Goal: Complete application form

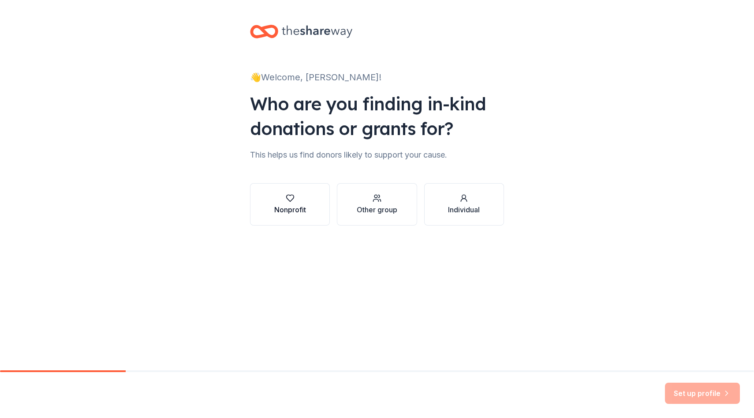
click at [293, 215] on button "Nonprofit" at bounding box center [290, 204] width 80 height 42
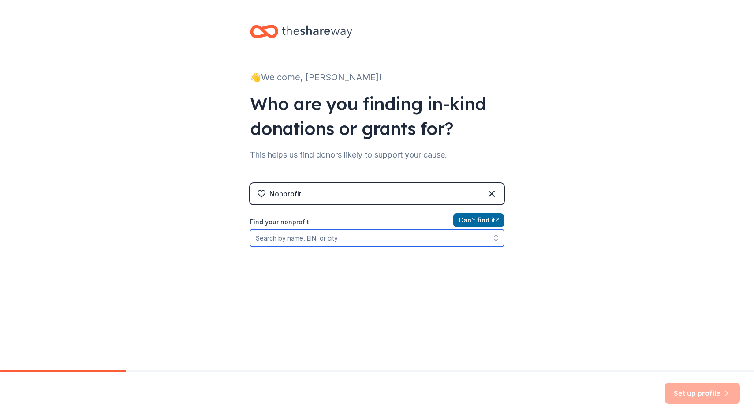
click at [312, 238] on input "Find your nonprofit" at bounding box center [377, 238] width 254 height 18
click at [375, 240] on input "Find your nonprofit" at bounding box center [377, 238] width 254 height 18
type input "1831 fund"
click at [496, 240] on icon "button" at bounding box center [496, 237] width 9 height 9
drag, startPoint x: 479, startPoint y: 236, endPoint x: 171, endPoint y: 234, distance: 308.0
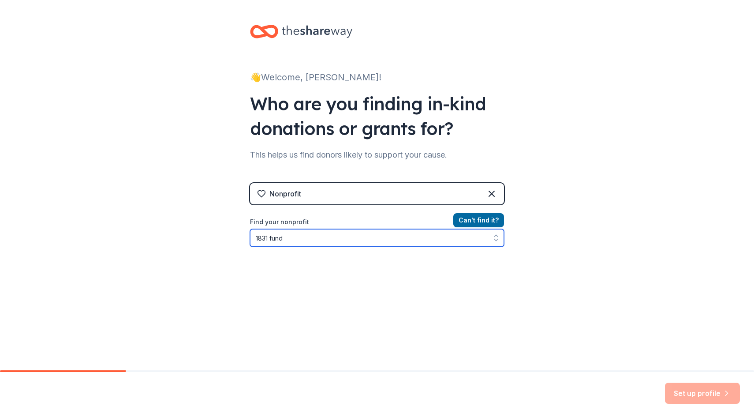
click at [171, 235] on div "👋 Welcome, [PERSON_NAME]! Who are you finding in-kind donations or grants for? …" at bounding box center [377, 188] width 754 height 377
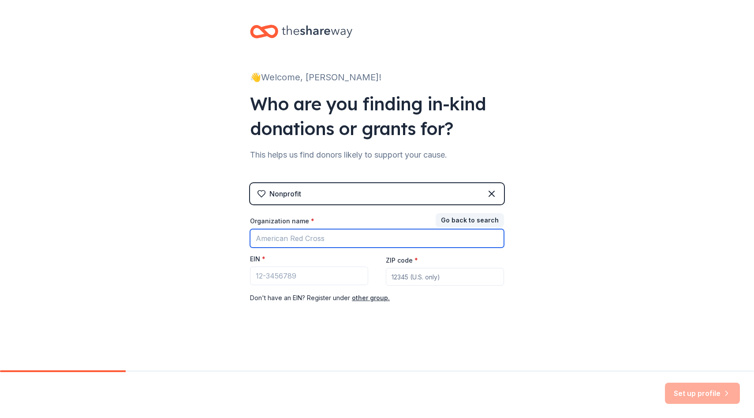
click at [273, 242] on input "Organization name *" at bounding box center [377, 238] width 254 height 19
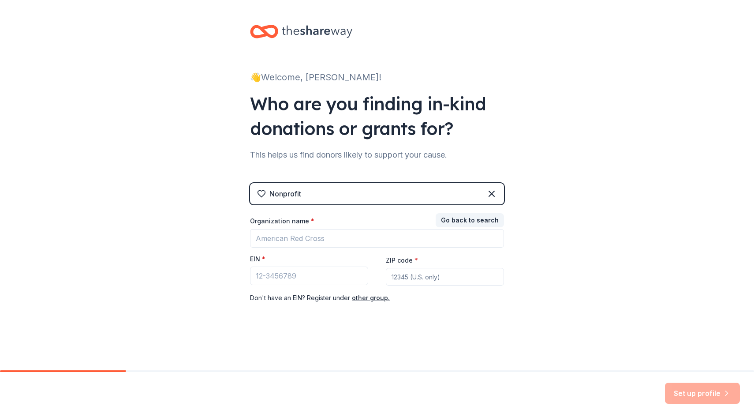
click at [224, 250] on div "👋 Welcome, [PERSON_NAME]! Who are you finding in-kind donations or grants for? …" at bounding box center [377, 181] width 754 height 363
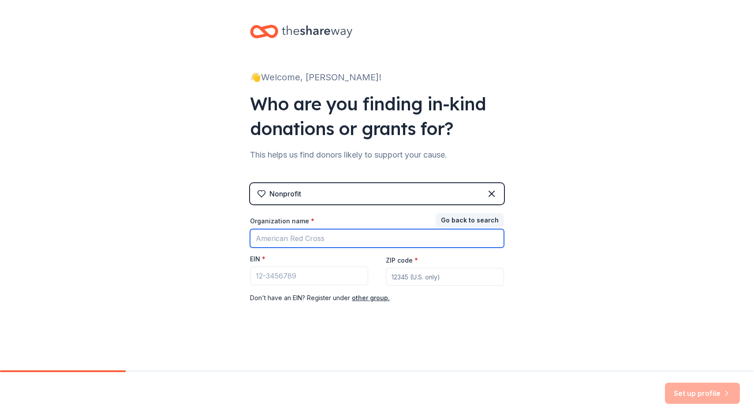
click at [330, 241] on input "Organization name *" at bounding box center [377, 238] width 254 height 19
click at [318, 235] on input "Organization name *" at bounding box center [377, 238] width 254 height 19
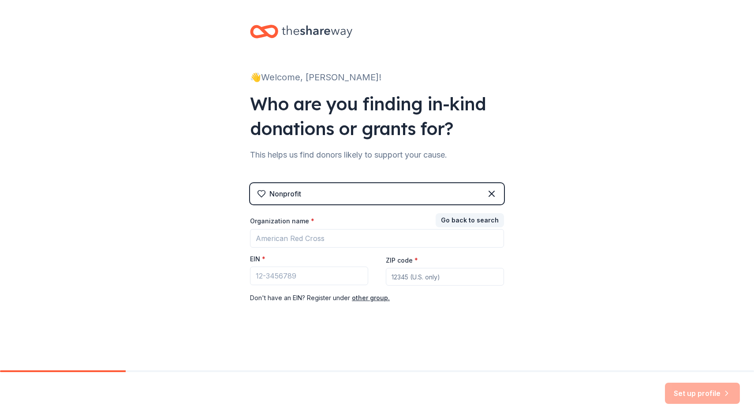
click at [445, 323] on div "👋 Welcome, [PERSON_NAME]! Who are you finding in-kind donations or grants for? …" at bounding box center [377, 181] width 282 height 363
